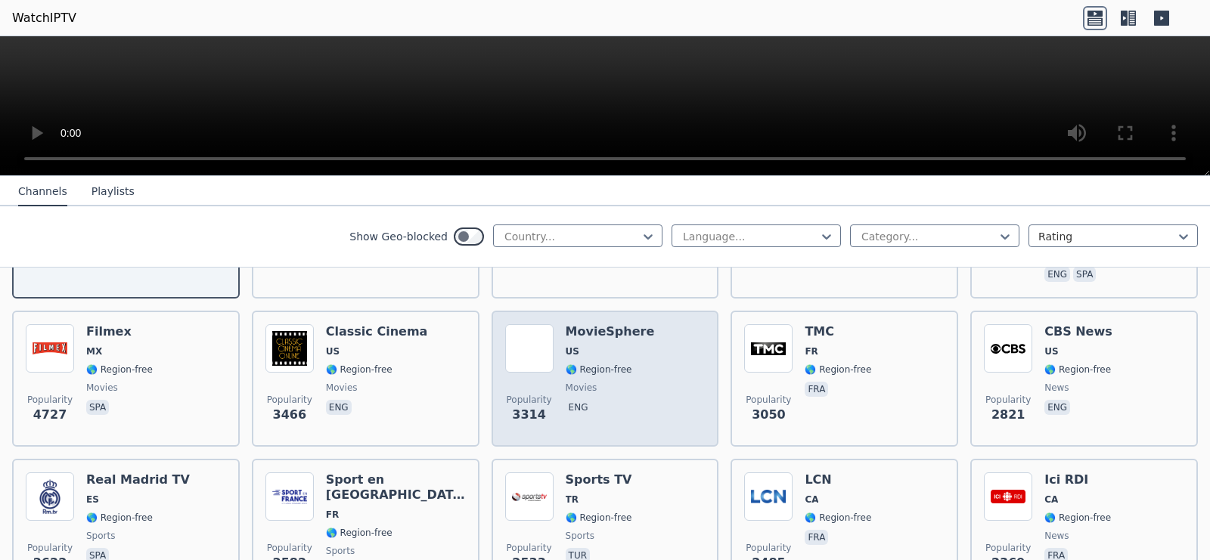
scroll to position [95, 0]
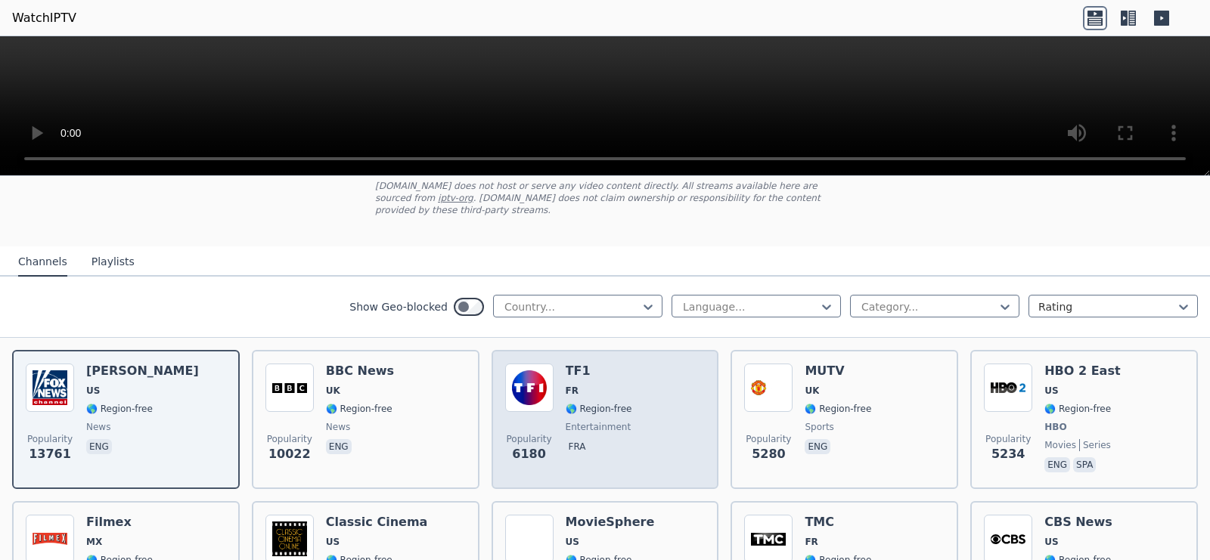
click at [596, 389] on div "TF1 FR 🌎 Region-free entertainment fra" at bounding box center [599, 420] width 67 height 112
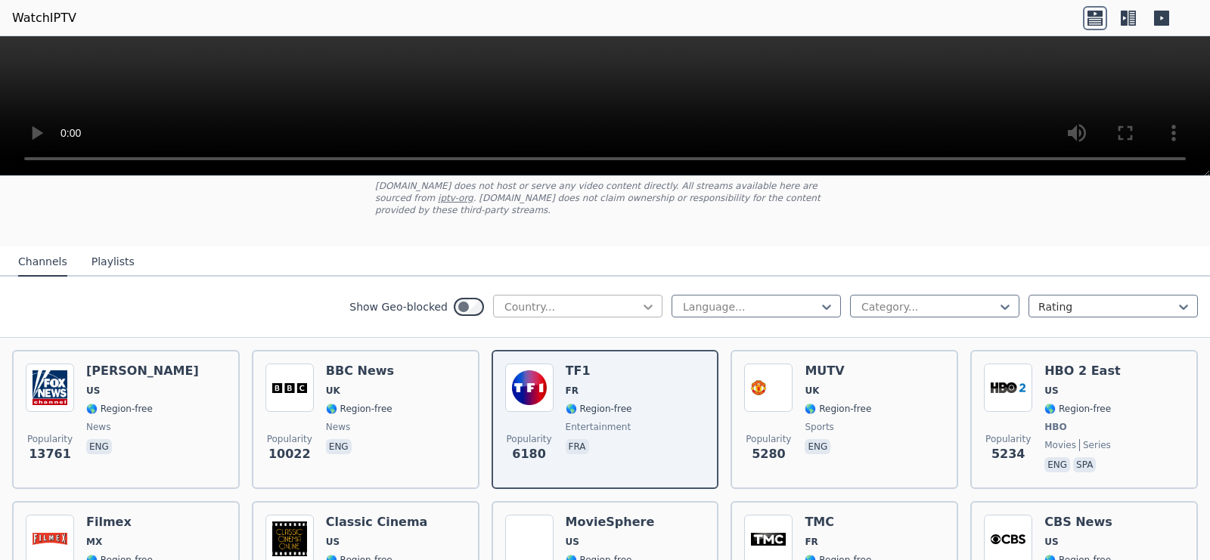
click at [649, 305] on icon at bounding box center [647, 307] width 9 height 5
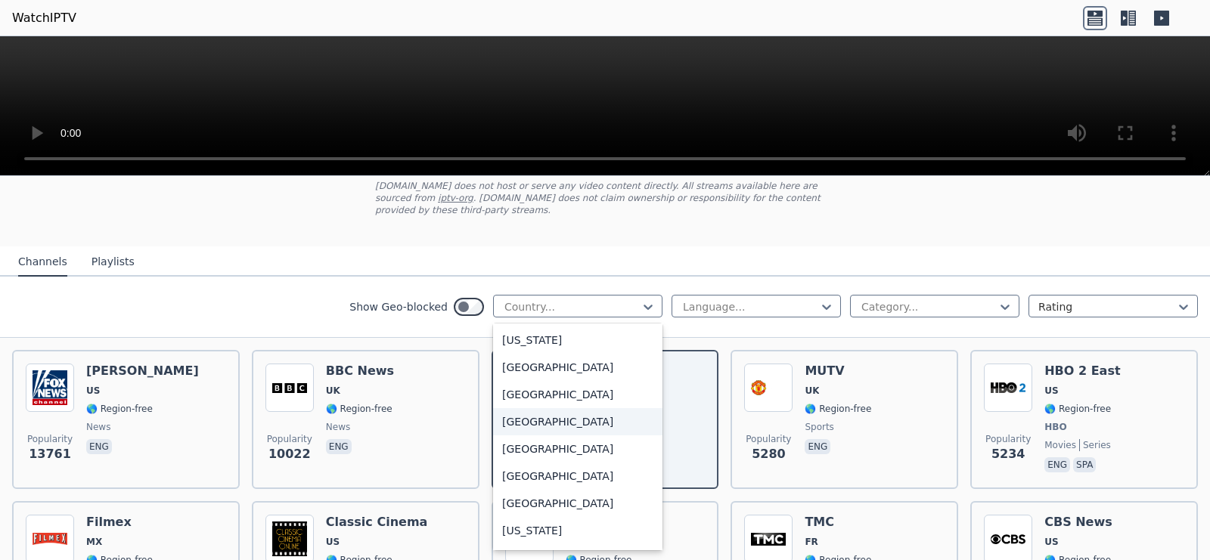
scroll to position [1715, 0]
click at [521, 395] on div "[GEOGRAPHIC_DATA]" at bounding box center [577, 394] width 169 height 27
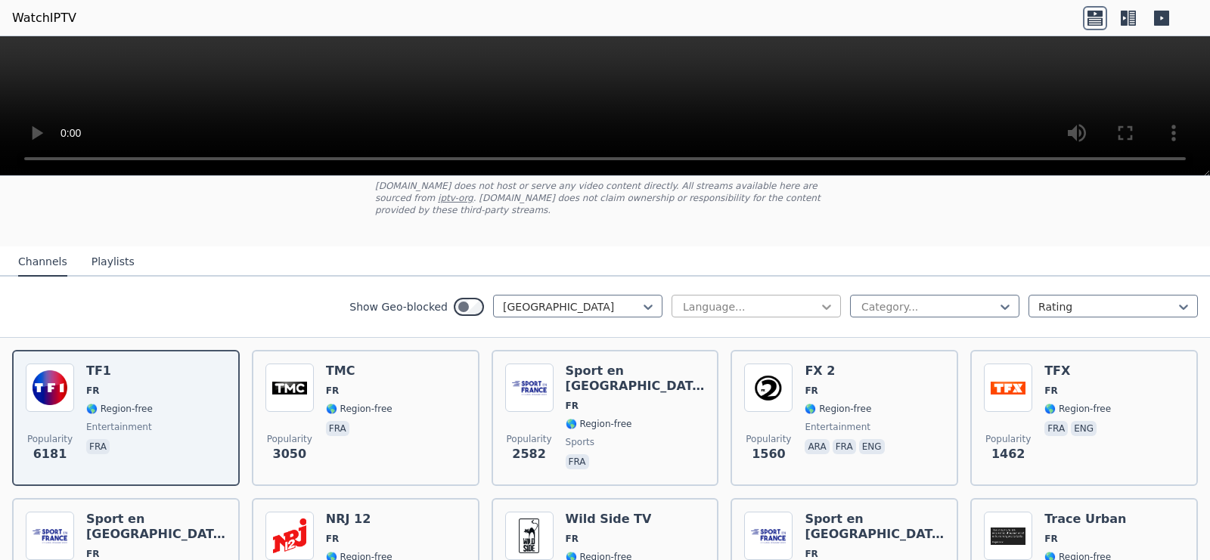
click at [828, 299] on icon at bounding box center [826, 306] width 15 height 15
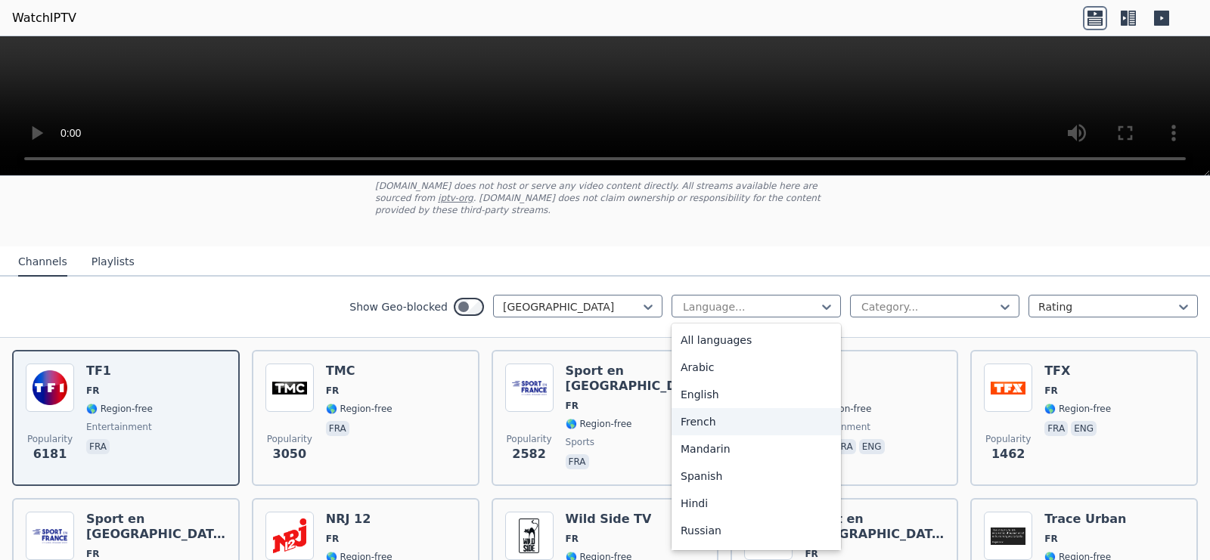
click at [727, 413] on div "French" at bounding box center [755, 421] width 169 height 27
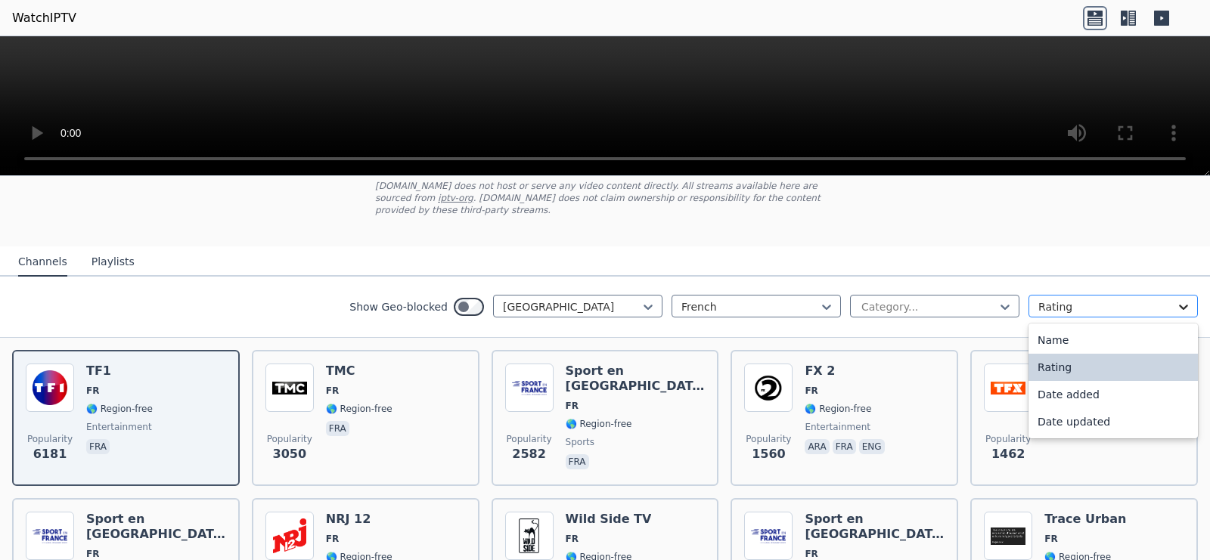
click at [1183, 299] on icon at bounding box center [1183, 306] width 15 height 15
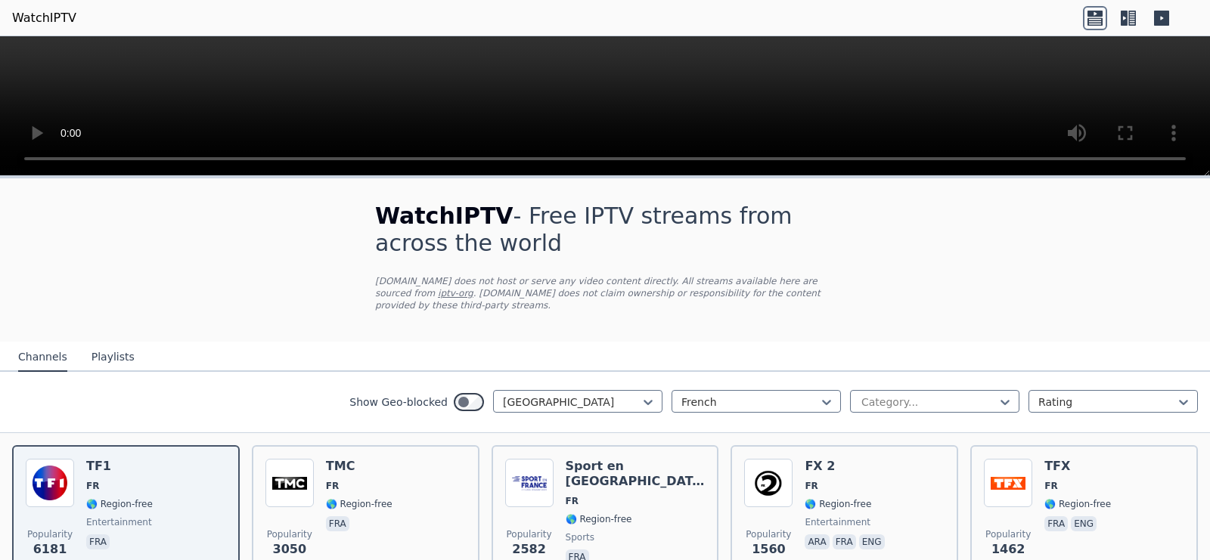
drag, startPoint x: 107, startPoint y: 335, endPoint x: 107, endPoint y: 344, distance: 9.1
click at [107, 344] on button "Playlists" at bounding box center [112, 357] width 43 height 29
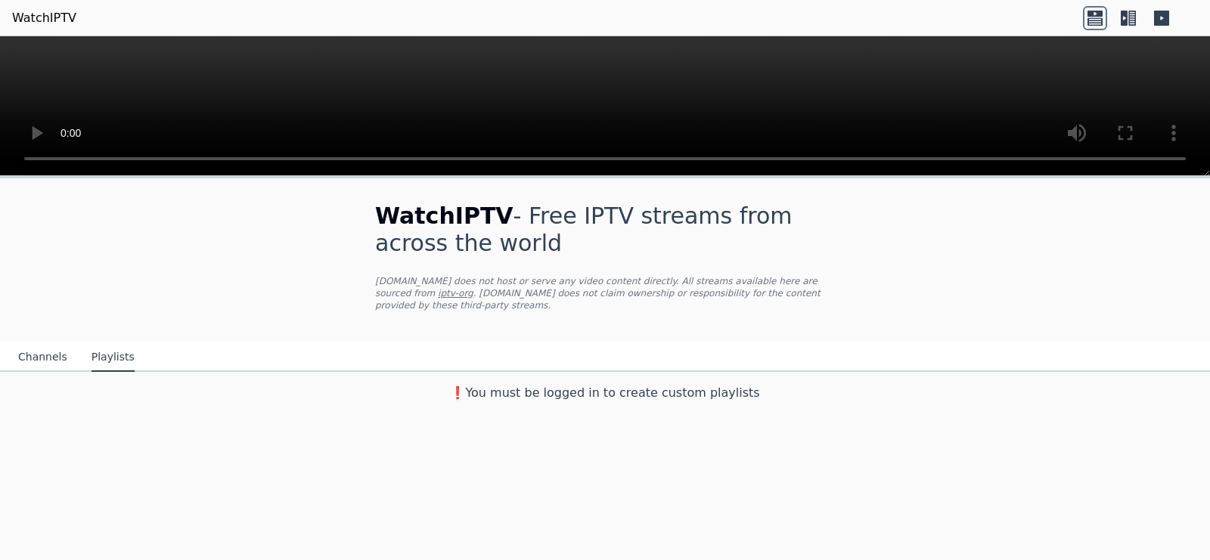
click at [107, 344] on button "Playlists" at bounding box center [112, 357] width 43 height 29
